Goal: Navigation & Orientation: Find specific page/section

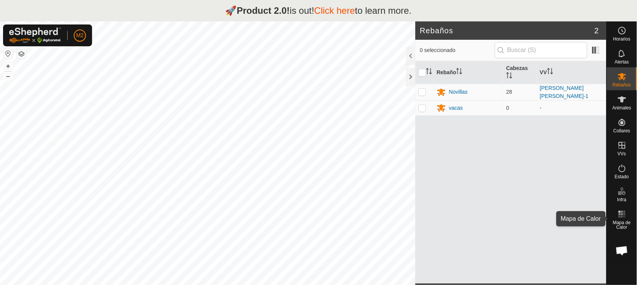
click at [621, 224] on span "Mapa de Calor" at bounding box center [622, 224] width 26 height 9
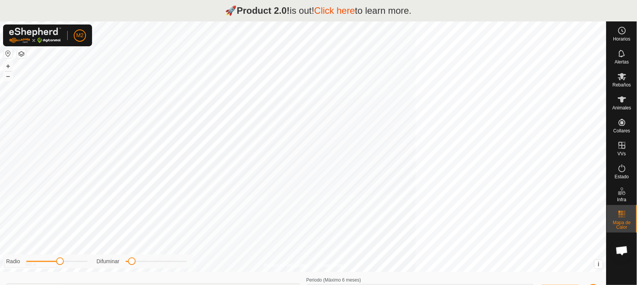
type input "[DATE] - [DATE]"
click at [8, 55] on button "button" at bounding box center [7, 53] width 9 height 9
click at [619, 102] on icon at bounding box center [622, 99] width 9 height 9
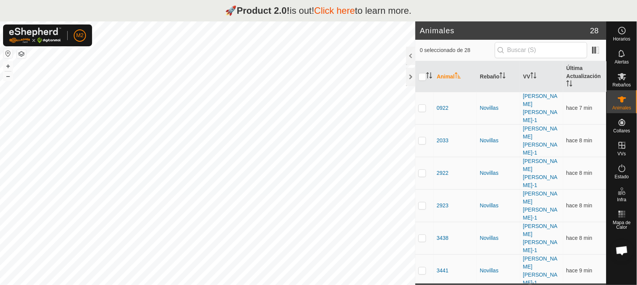
click at [8, 52] on button "button" at bounding box center [7, 53] width 9 height 9
click at [621, 168] on icon at bounding box center [622, 168] width 9 height 9
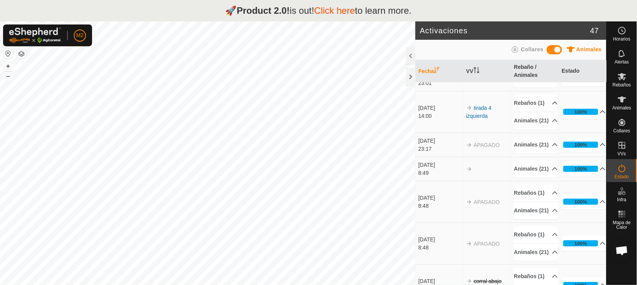
scroll to position [2208, 0]
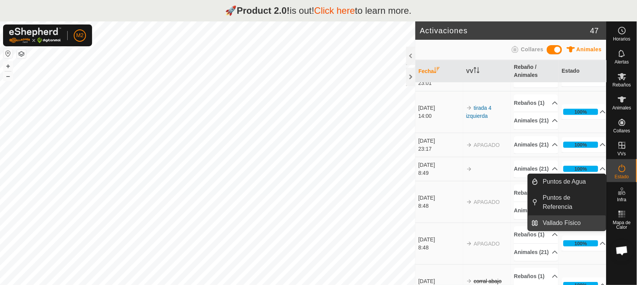
click at [569, 222] on link "Vallado Físico" at bounding box center [573, 222] width 68 height 15
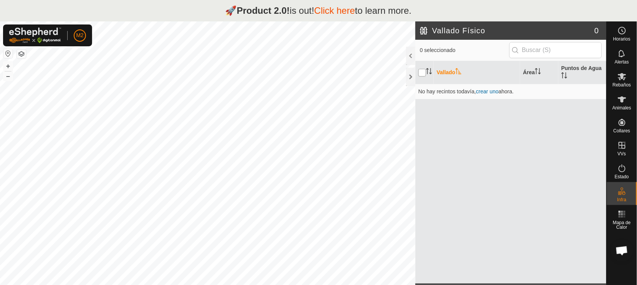
click at [423, 69] on input "checkbox" at bounding box center [423, 73] width 8 height 8
click at [423, 73] on input "checkbox" at bounding box center [423, 73] width 8 height 8
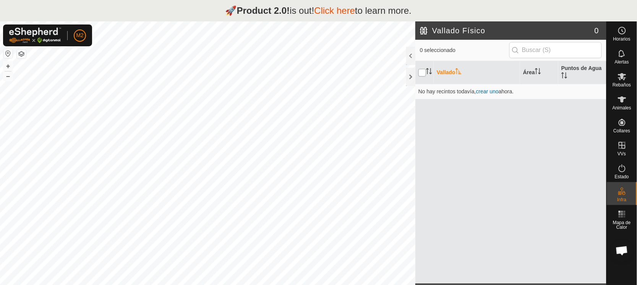
click at [423, 73] on input "checkbox" at bounding box center [423, 73] width 8 height 8
checkbox input "true"
click at [531, 72] on th "Área" at bounding box center [539, 72] width 38 height 23
click at [568, 72] on icon "Activar para ordenar" at bounding box center [565, 75] width 6 height 6
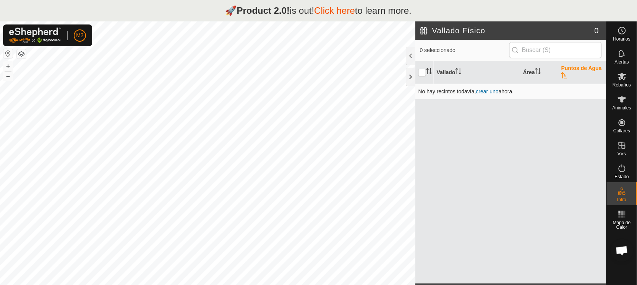
click at [446, 88] on td "No hay recintos todavía , crear uno ahora." at bounding box center [511, 91] width 191 height 15
click at [489, 91] on span "crear uno" at bounding box center [487, 91] width 23 height 6
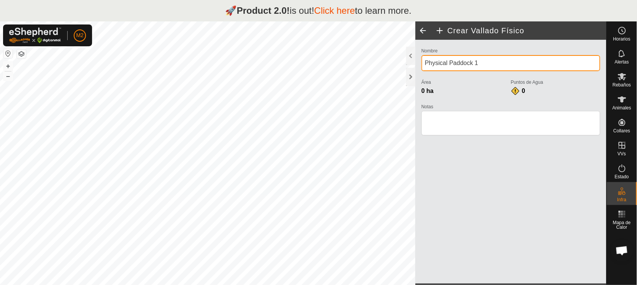
click at [432, 63] on input "Physical Paddock 1" at bounding box center [511, 63] width 179 height 16
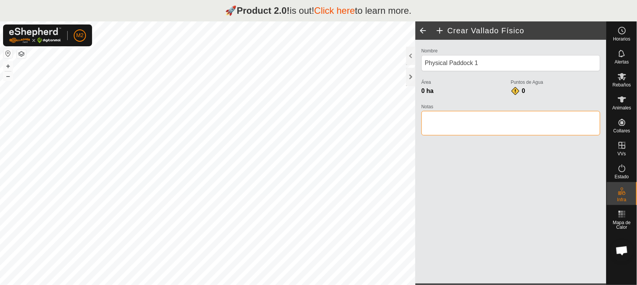
click at [445, 118] on textarea "Notas" at bounding box center [511, 123] width 179 height 24
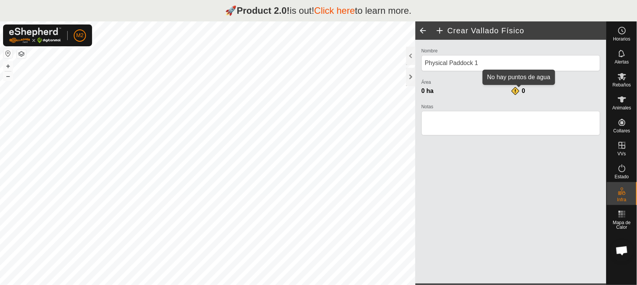
click at [516, 89] on div "0" at bounding box center [518, 90] width 15 height 9
click at [523, 91] on span "0" at bounding box center [523, 91] width 3 height 6
click at [412, 74] on div at bounding box center [410, 77] width 9 height 18
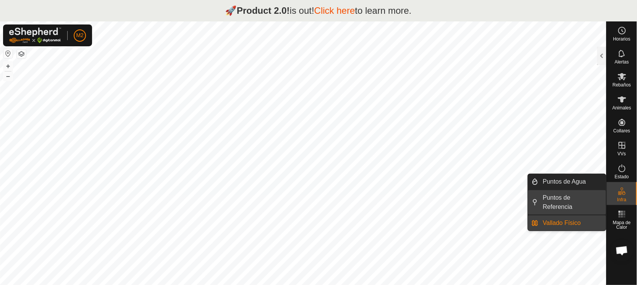
click at [577, 201] on link "Puntos de Referencia" at bounding box center [573, 202] width 68 height 24
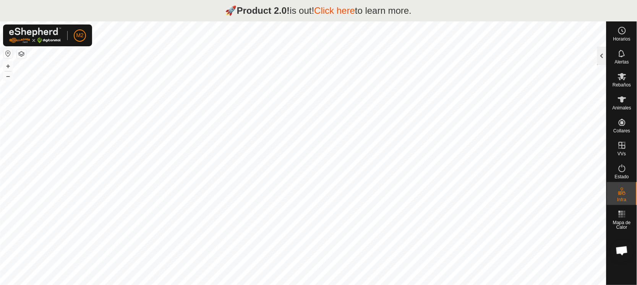
click at [600, 57] on div at bounding box center [602, 56] width 9 height 18
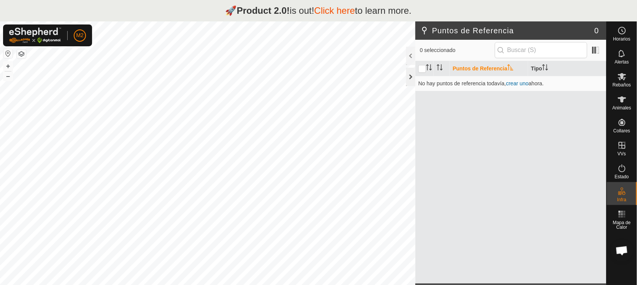
click at [413, 73] on div at bounding box center [410, 77] width 9 height 18
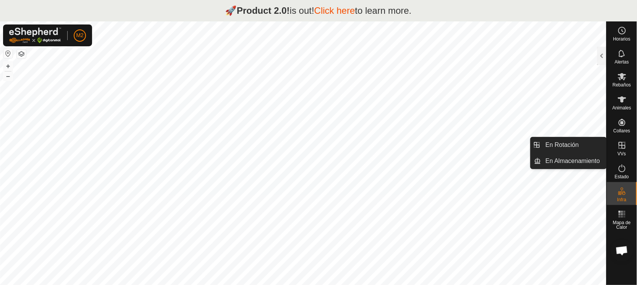
click at [624, 146] on icon at bounding box center [622, 145] width 9 height 9
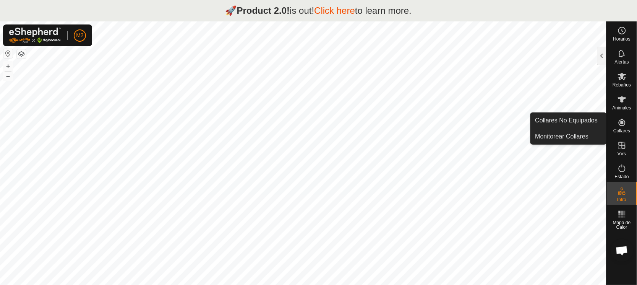
click at [620, 122] on icon at bounding box center [622, 122] width 9 height 9
click at [621, 127] on icon at bounding box center [622, 122] width 9 height 9
click at [558, 135] on link "Monitorear Collares" at bounding box center [569, 136] width 76 height 15
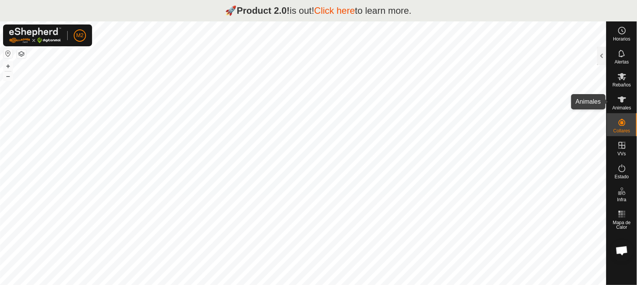
click at [624, 101] on icon at bounding box center [622, 99] width 9 height 9
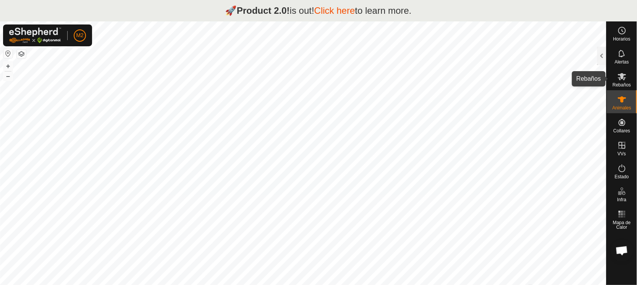
click at [624, 85] on span "Rebaños" at bounding box center [622, 85] width 18 height 5
